Goal: Task Accomplishment & Management: Manage account settings

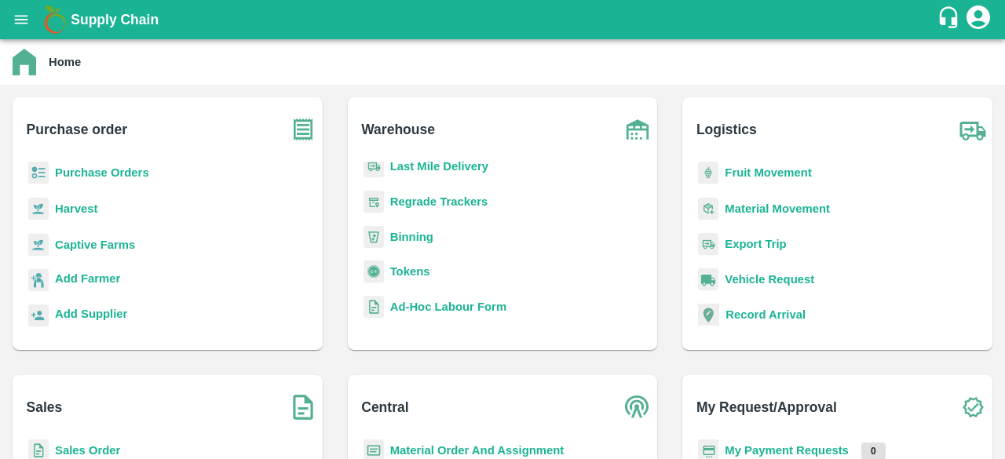
scroll to position [181, 0]
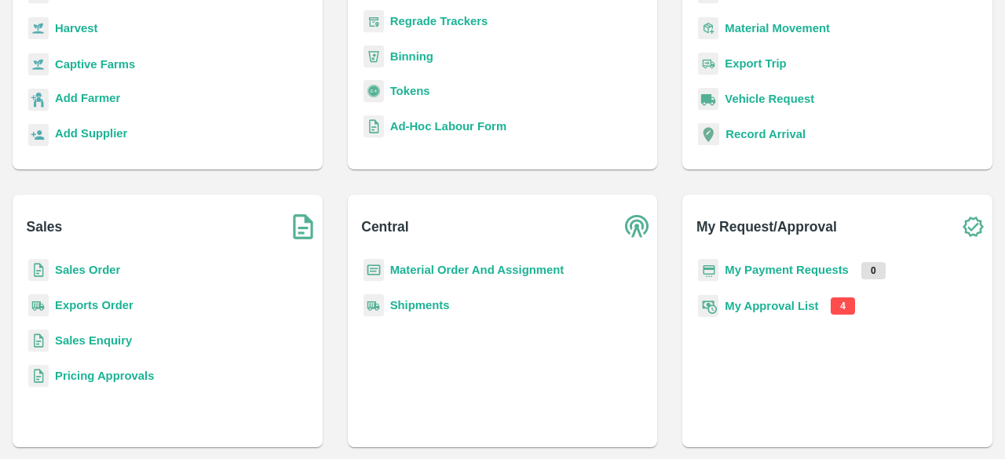
click at [756, 307] on b "My Approval List" at bounding box center [771, 306] width 93 height 13
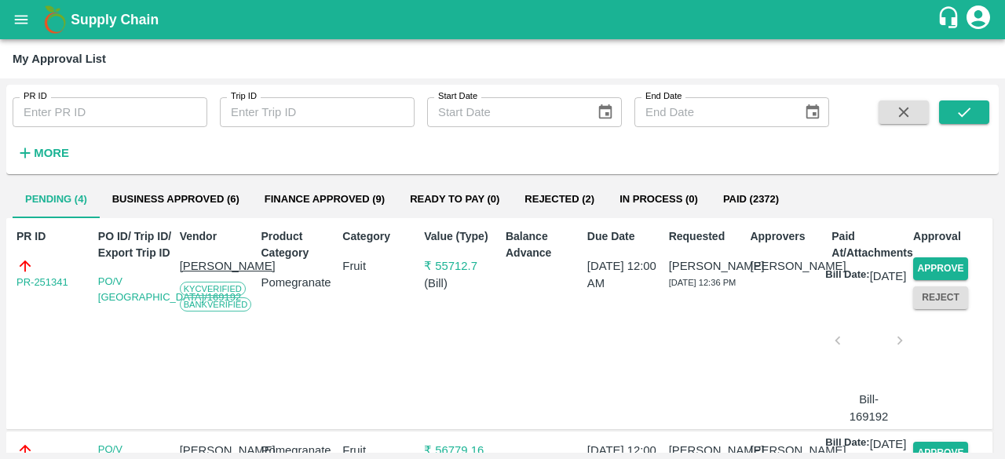
scroll to position [35, 0]
click at [942, 268] on button "Approve" at bounding box center [940, 268] width 55 height 23
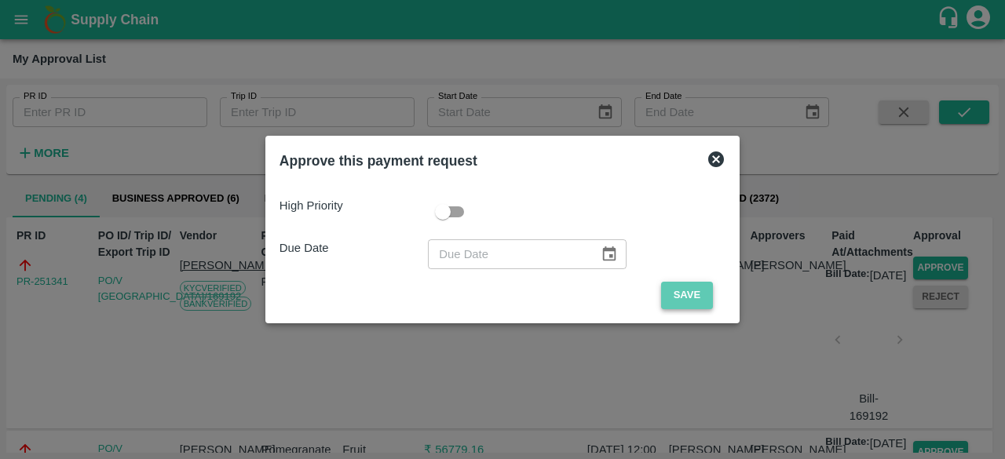
click at [677, 284] on button "Save" at bounding box center [687, 295] width 52 height 27
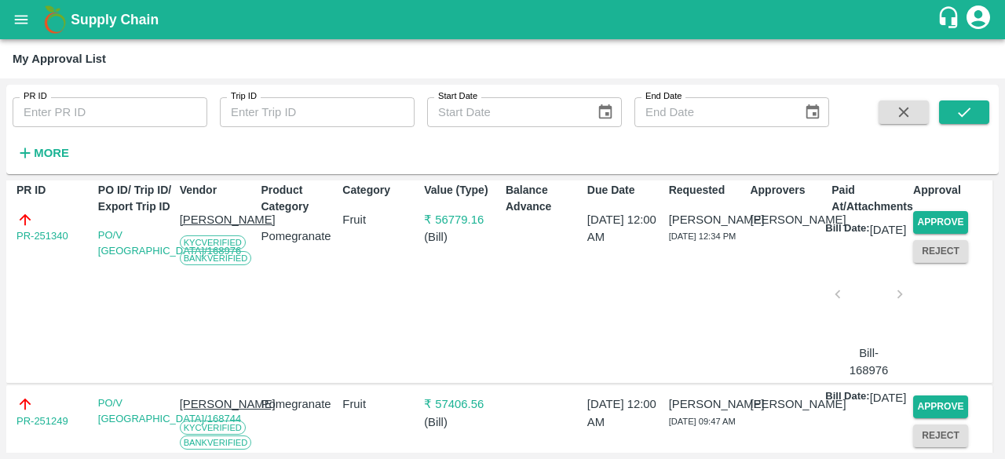
scroll to position [83, 0]
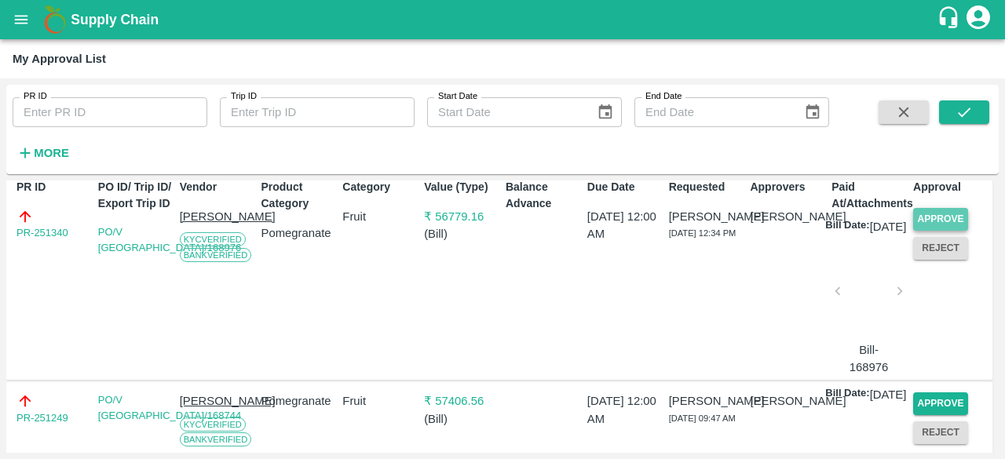
click at [930, 215] on button "Approve" at bounding box center [940, 219] width 55 height 23
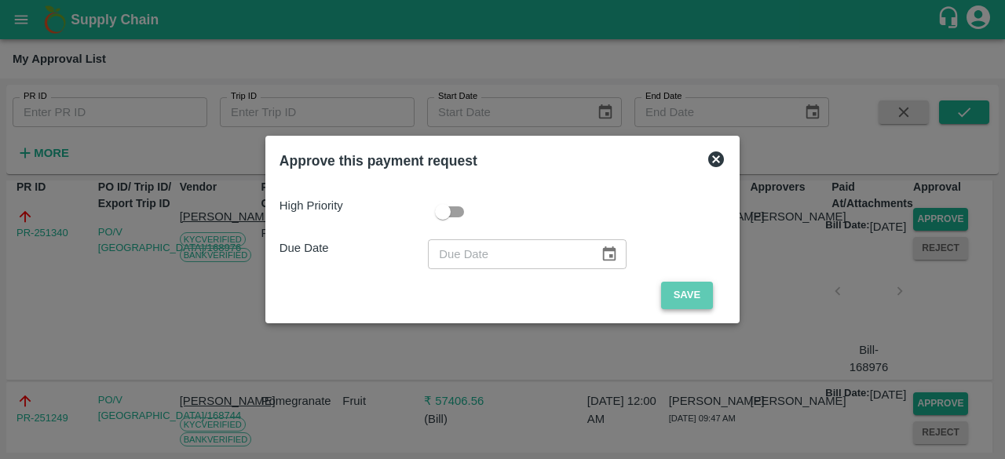
click at [678, 291] on button "Save" at bounding box center [687, 295] width 52 height 27
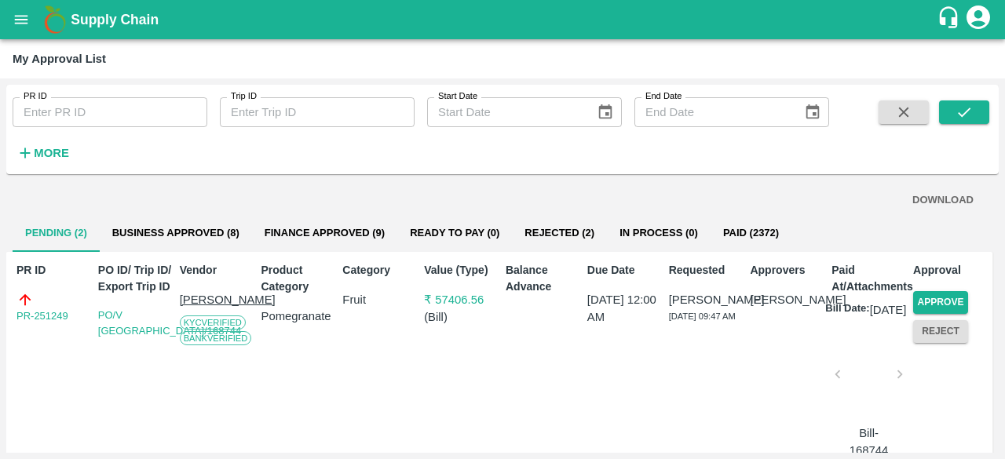
scroll to position [101, 0]
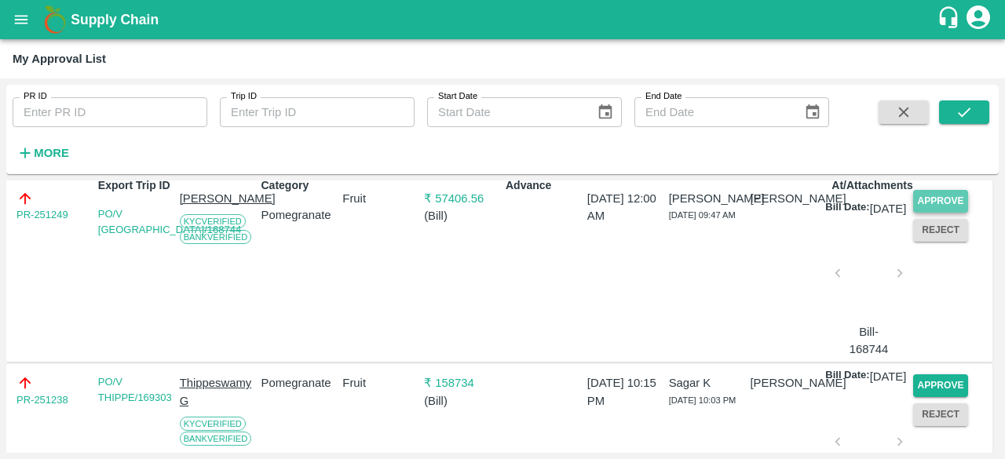
click at [935, 198] on button "Approve" at bounding box center [940, 201] width 55 height 23
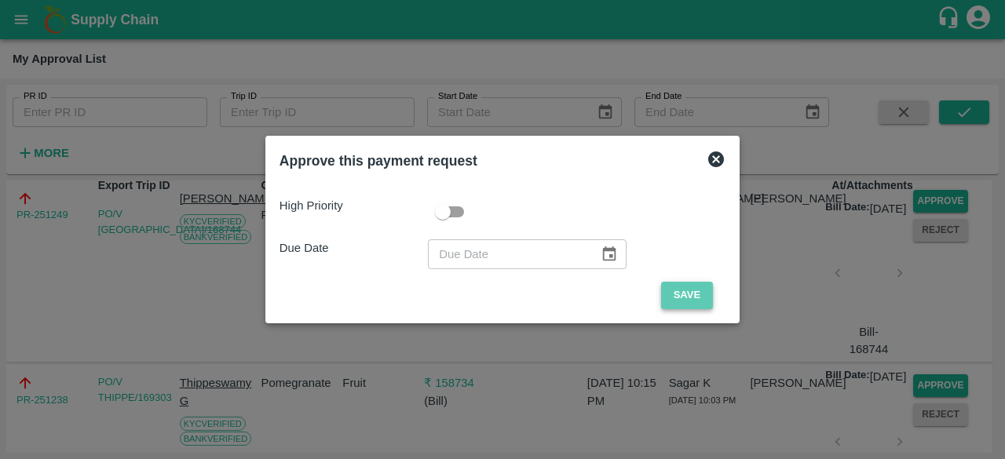
click at [672, 298] on button "Save" at bounding box center [687, 295] width 52 height 27
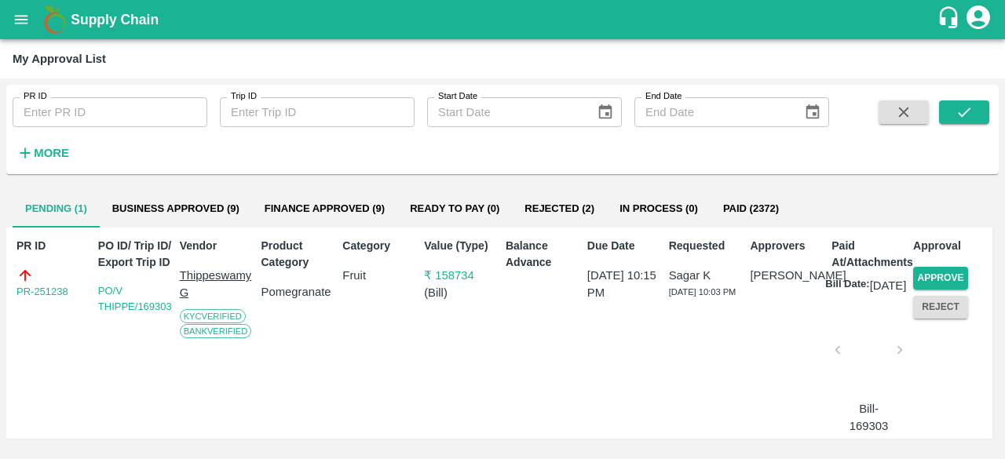
scroll to position [38, 0]
click at [947, 267] on button "Approve" at bounding box center [940, 278] width 55 height 23
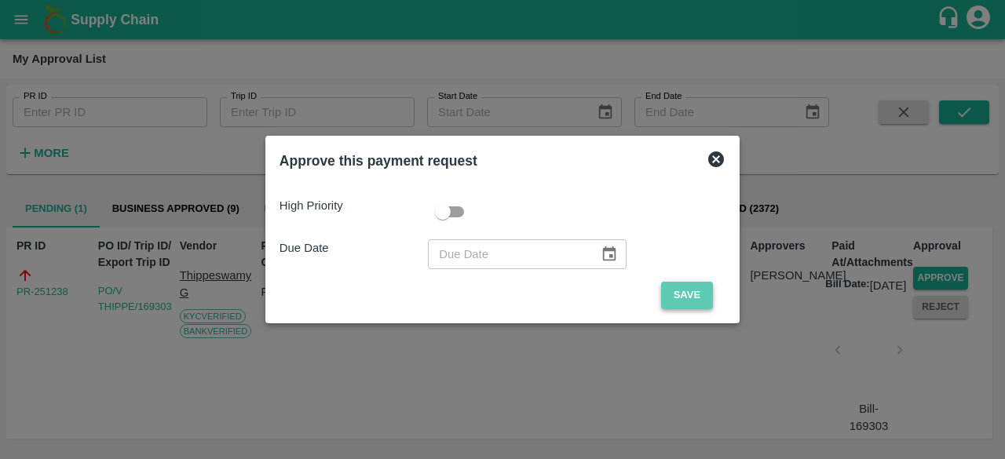
click at [693, 291] on button "Save" at bounding box center [687, 295] width 52 height 27
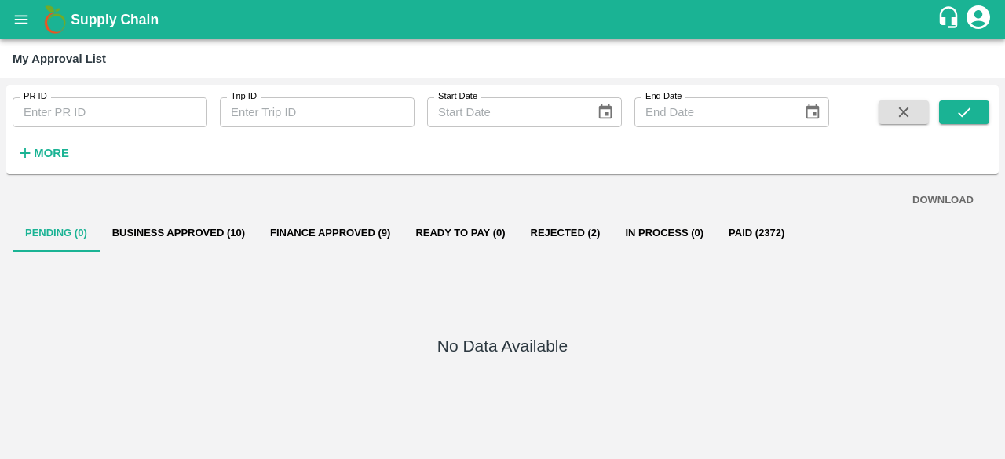
scroll to position [0, 0]
